Goal: Find specific page/section: Find specific page/section

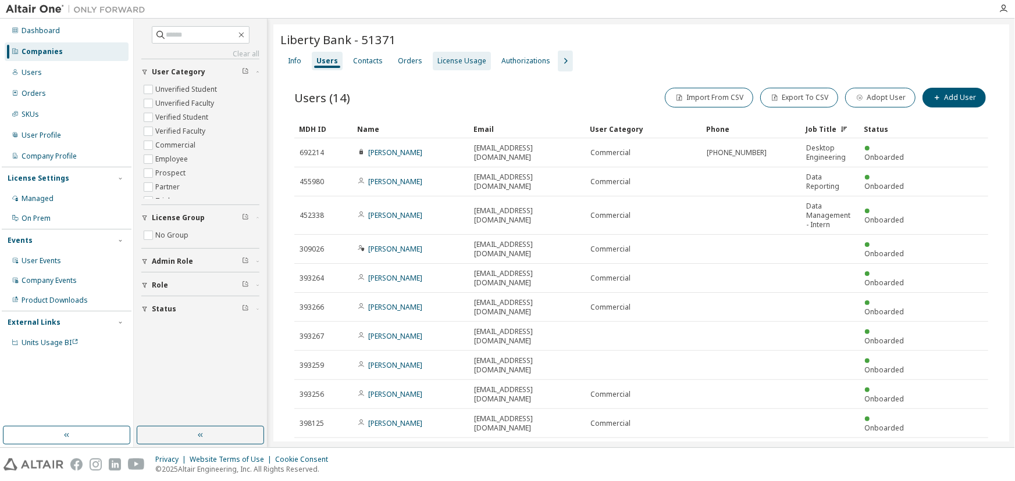
click at [444, 59] on div "License Usage" at bounding box center [461, 60] width 49 height 9
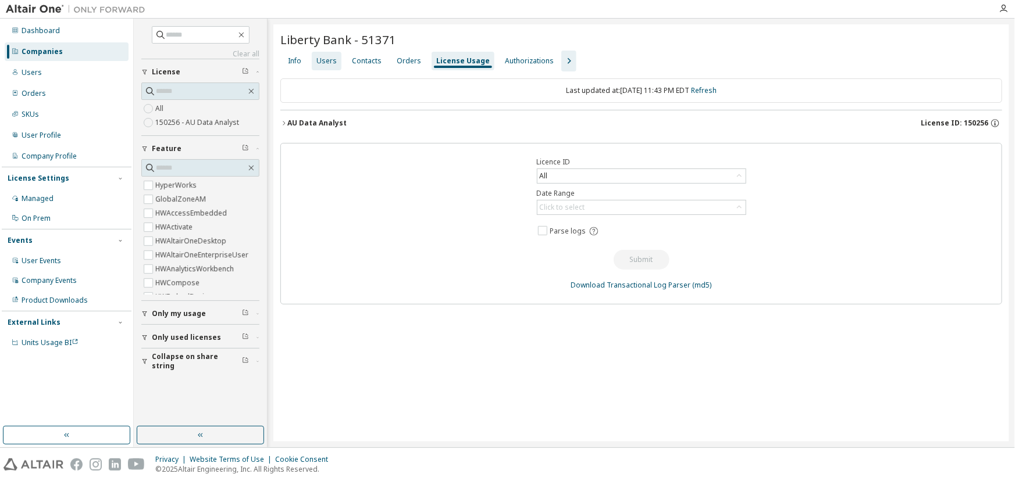
click at [328, 63] on div "Users" at bounding box center [326, 60] width 20 height 9
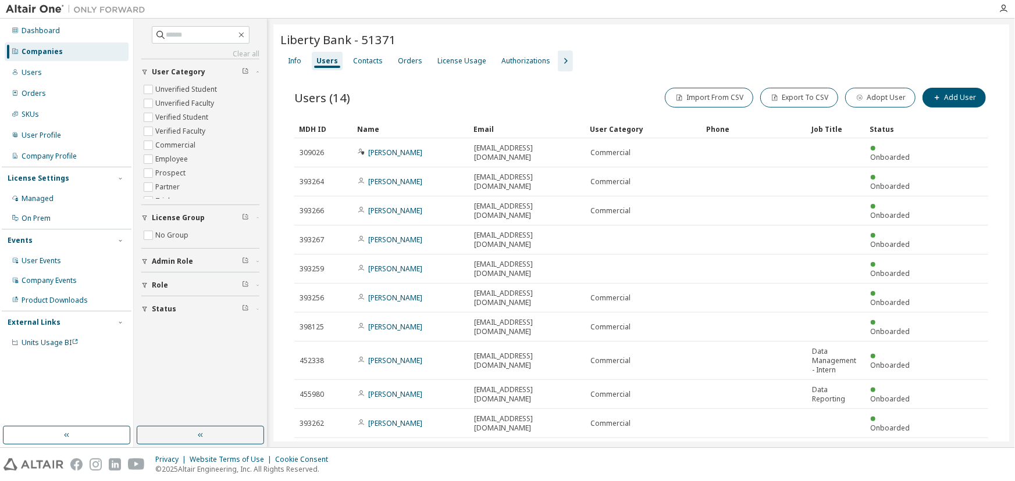
click at [402, 132] on div "Name" at bounding box center [410, 129] width 107 height 19
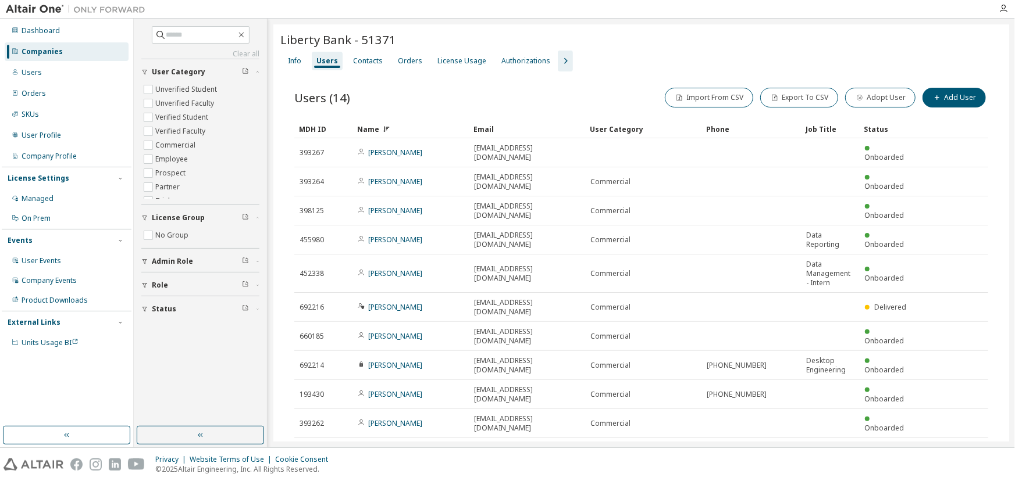
click at [420, 128] on div "Name" at bounding box center [410, 129] width 107 height 19
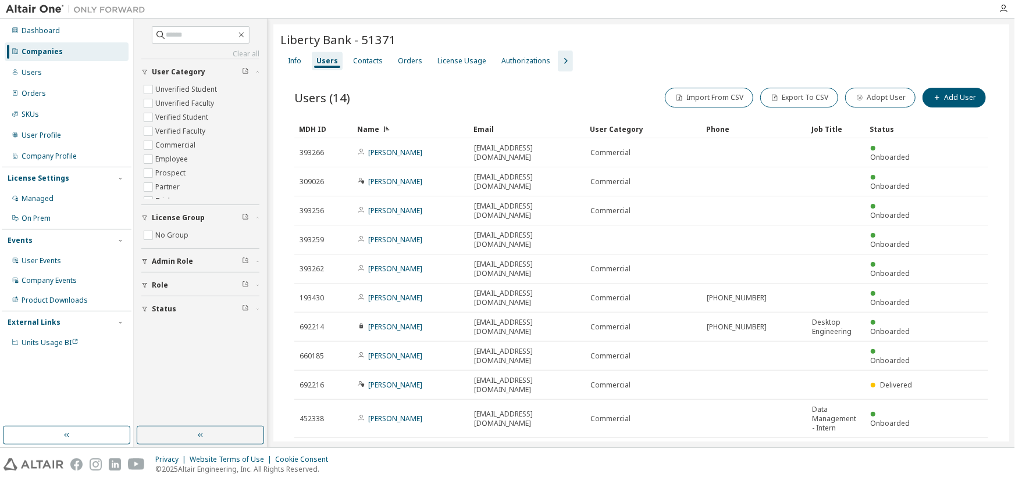
click at [826, 449] on button "10" at bounding box center [829, 453] width 16 height 9
click at [656, 437] on div "Liberty Bank - 51371 Clear Load Save Save As Field Operator Value Select filter…" at bounding box center [640, 261] width 735 height 475
